Goal: Download file/media

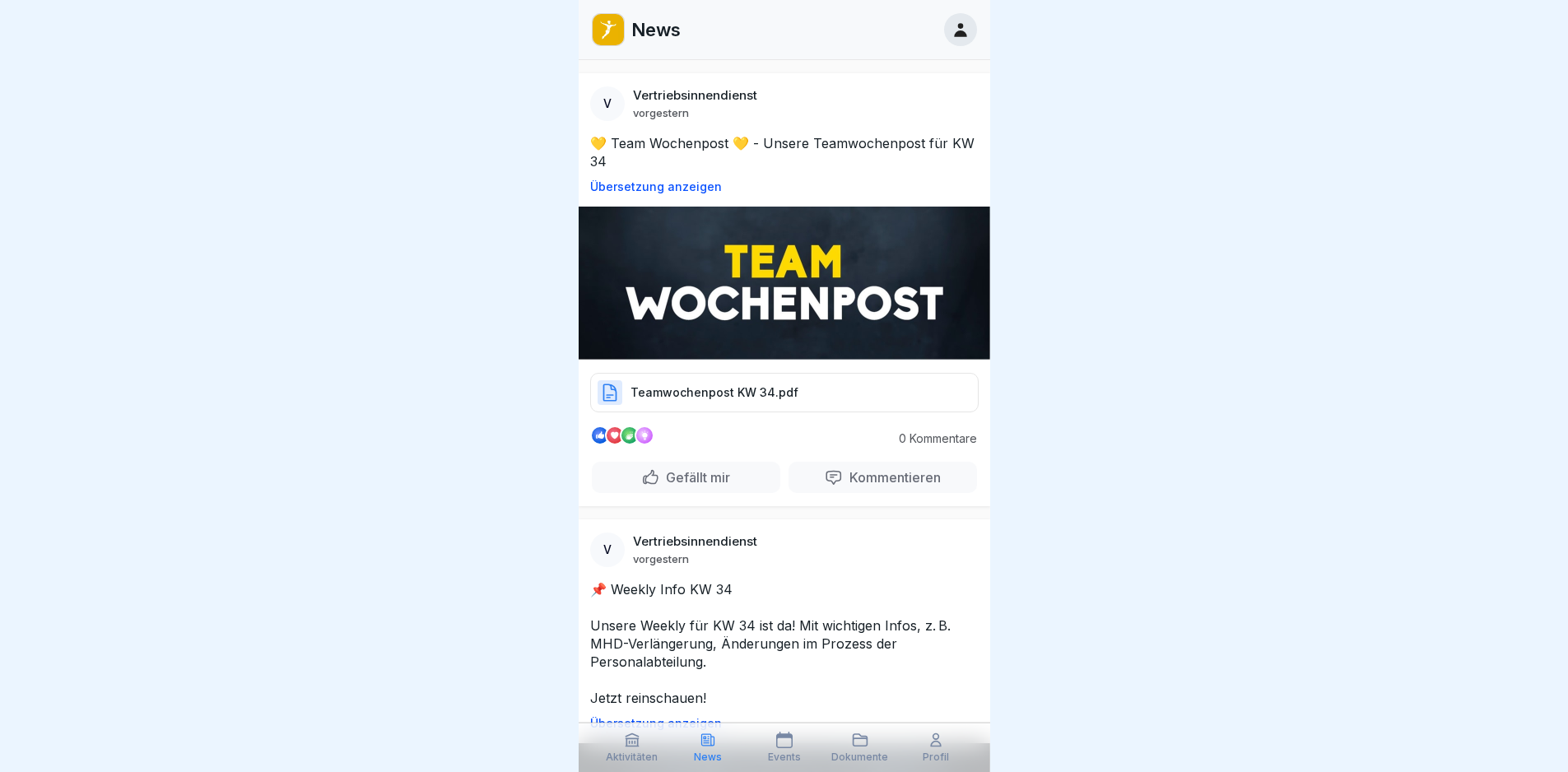
click at [712, 394] on p "Teamwochenpost KW 34.pdf" at bounding box center [714, 392] width 168 height 16
click at [763, 390] on p "Teamwochenpost KW 34.pdf" at bounding box center [714, 392] width 168 height 16
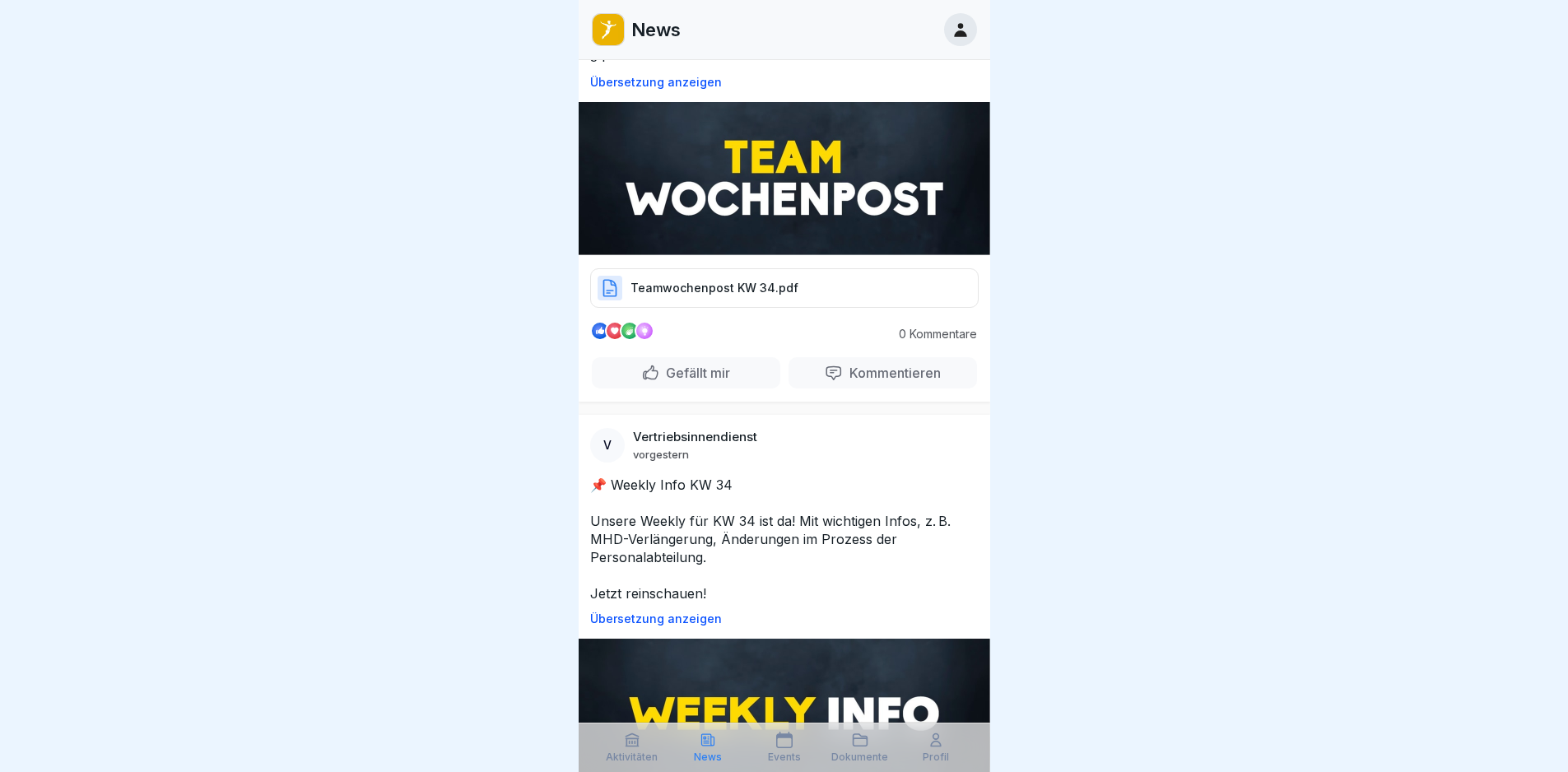
scroll to position [412, 0]
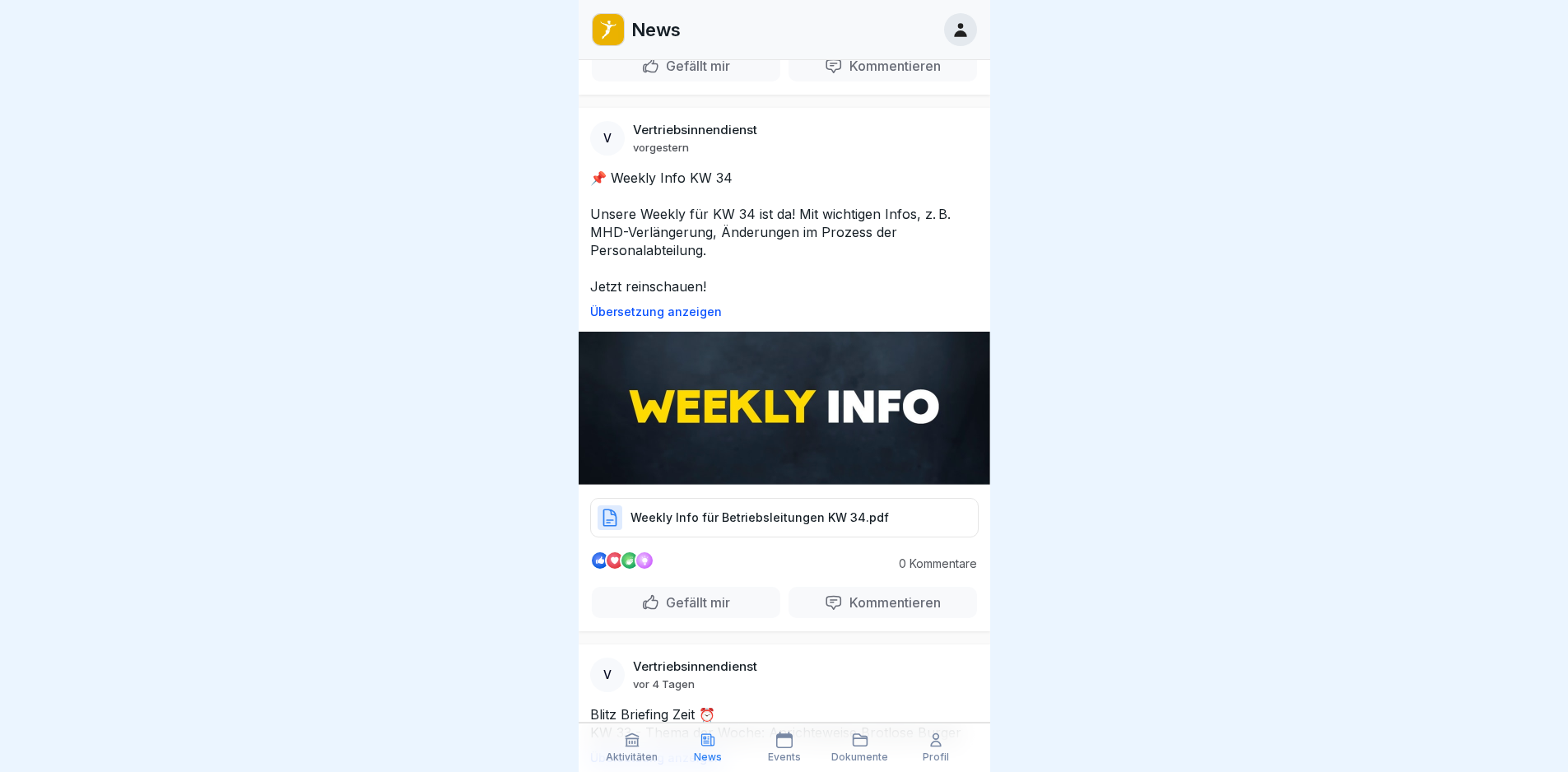
click at [729, 510] on p "Weekly Info für Betriebsleitungen KW 34.pdf" at bounding box center [760, 518] width 259 height 16
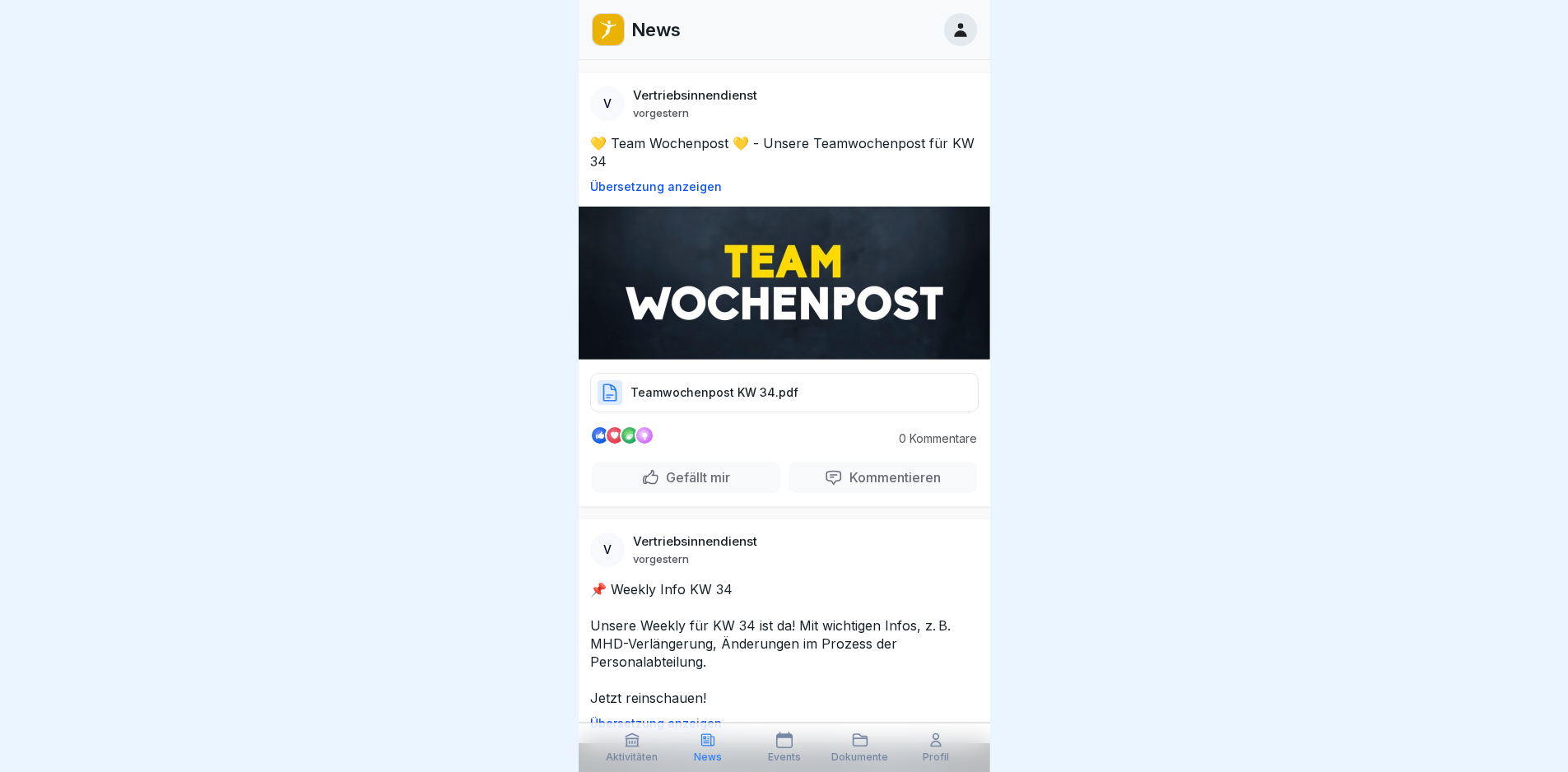
click at [707, 390] on p "Teamwochenpost KW 34.pdf" at bounding box center [714, 392] width 168 height 16
